Goal: Task Accomplishment & Management: Use online tool/utility

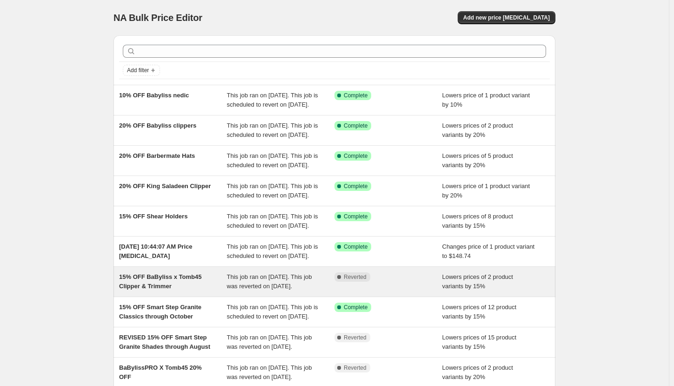
scroll to position [140, 0]
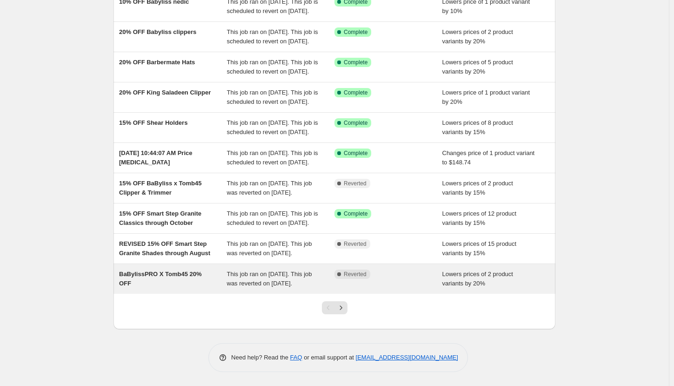
click at [377, 288] on div "Complete Reverted" at bounding box center [388, 278] width 108 height 19
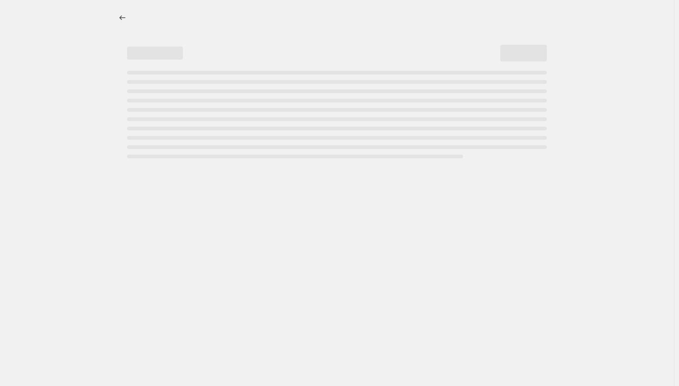
select select "percentage"
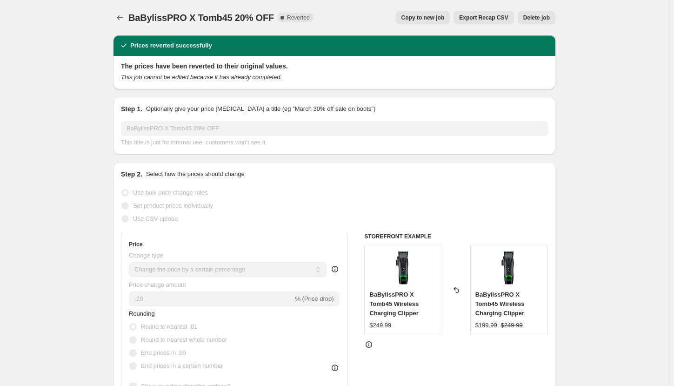
click at [440, 13] on button "Copy to new job" at bounding box center [423, 17] width 54 height 13
select select "percentage"
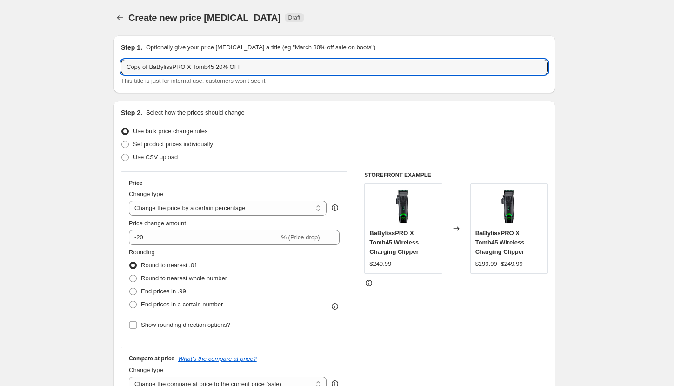
drag, startPoint x: 152, startPoint y: 65, endPoint x: 100, endPoint y: 66, distance: 51.2
click at [225, 64] on input "BaBylissPRO X Tomb45 20% OFF" at bounding box center [334, 67] width 427 height 15
type input "BaBylissPRO X Tomb45 20% OFF through 10/5"
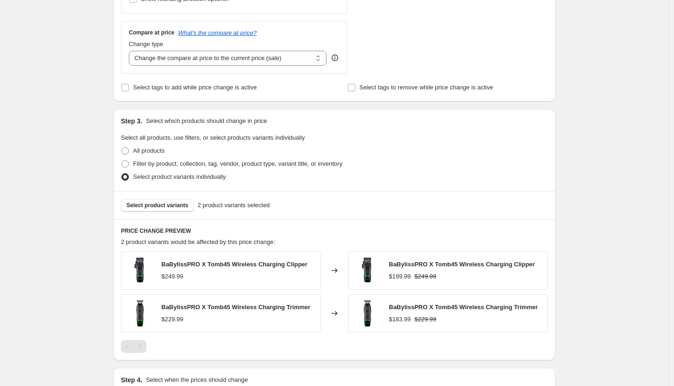
scroll to position [443, 0]
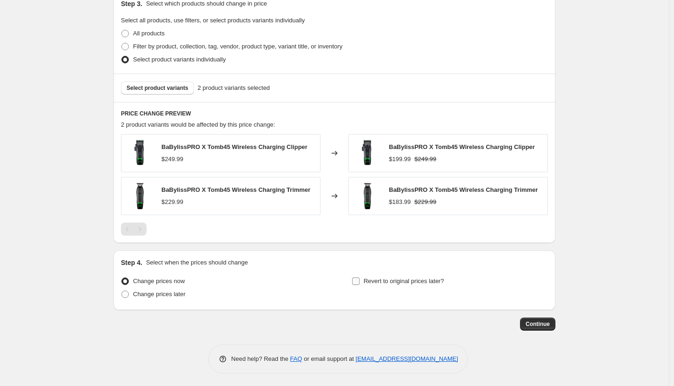
click at [358, 281] on input "Revert to original prices later?" at bounding box center [355, 280] width 7 height 7
checkbox input "true"
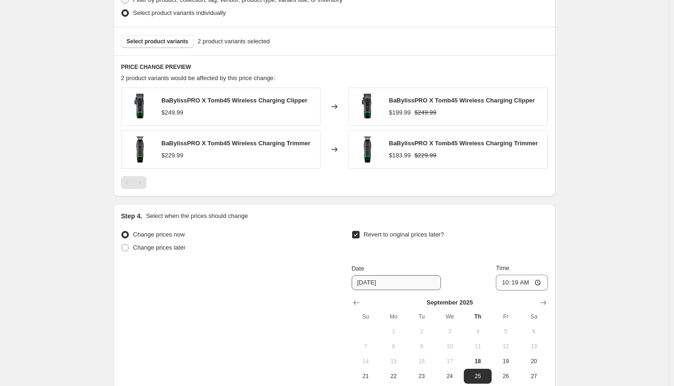
scroll to position [536, 0]
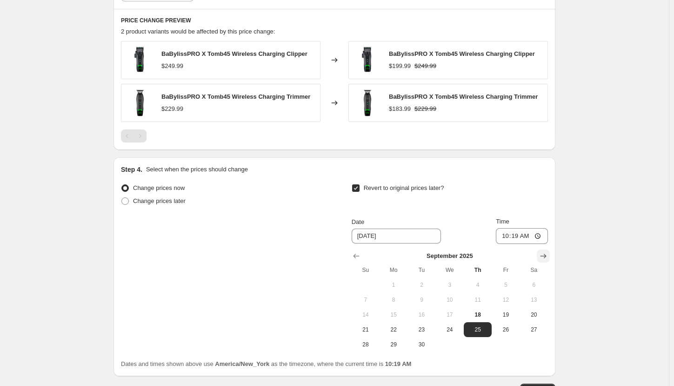
click at [545, 257] on icon "Show next month, October 2025" at bounding box center [543, 255] width 9 height 9
click at [398, 297] on span "6" at bounding box center [393, 299] width 20 height 7
type input "10/6/2025"
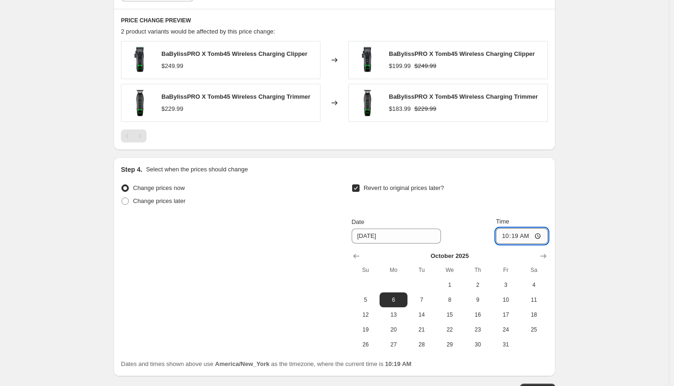
click at [507, 237] on input "10:19" at bounding box center [522, 236] width 52 height 16
type input "03:00"
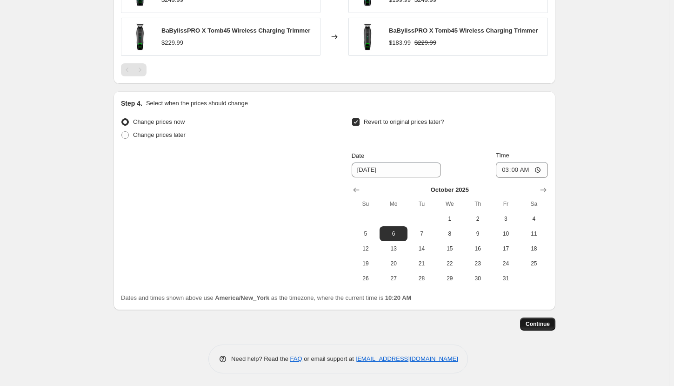
click at [547, 317] on button "Continue" at bounding box center [537, 323] width 35 height 13
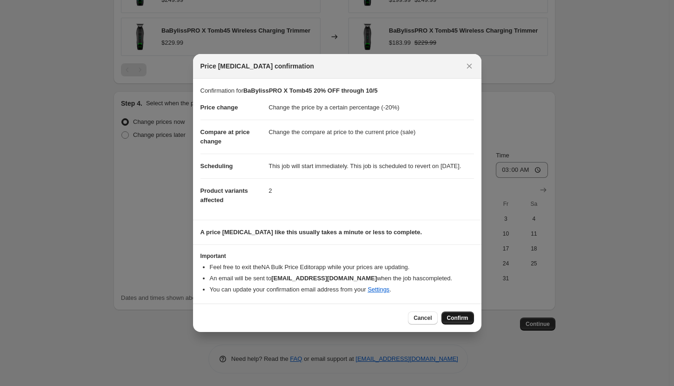
click at [461, 319] on span "Confirm" at bounding box center [457, 317] width 21 height 7
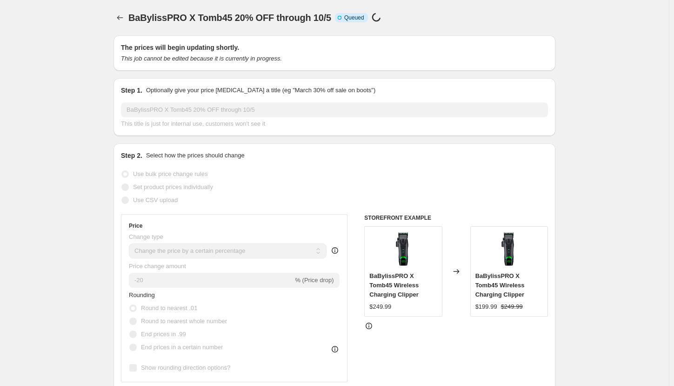
scroll to position [602, 0]
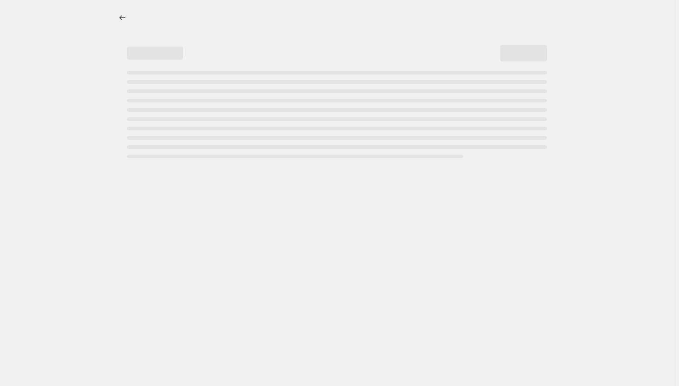
select select "percentage"
